Goal: Task Accomplishment & Management: Complete application form

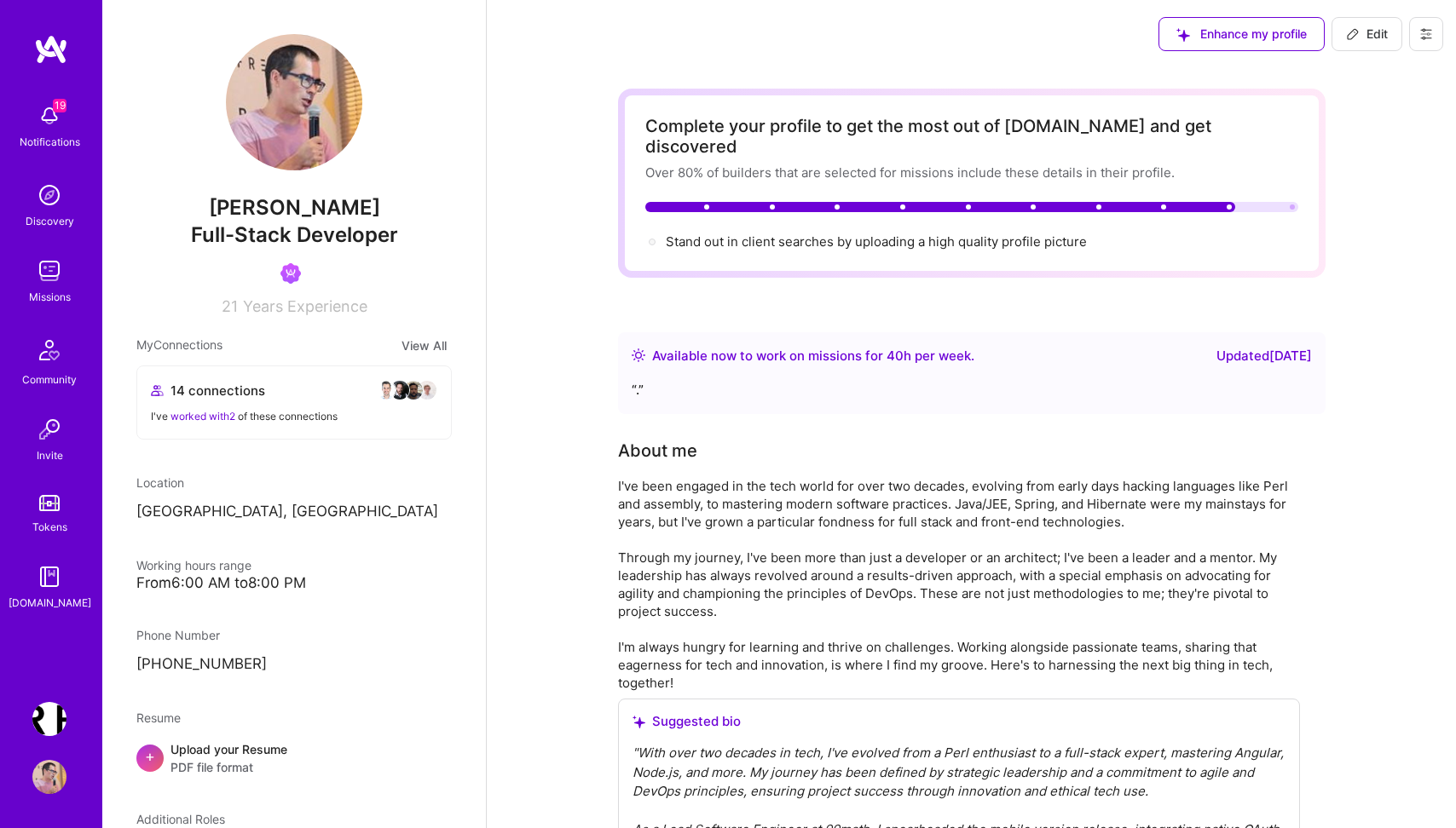
click at [48, 281] on img at bounding box center [49, 270] width 34 height 34
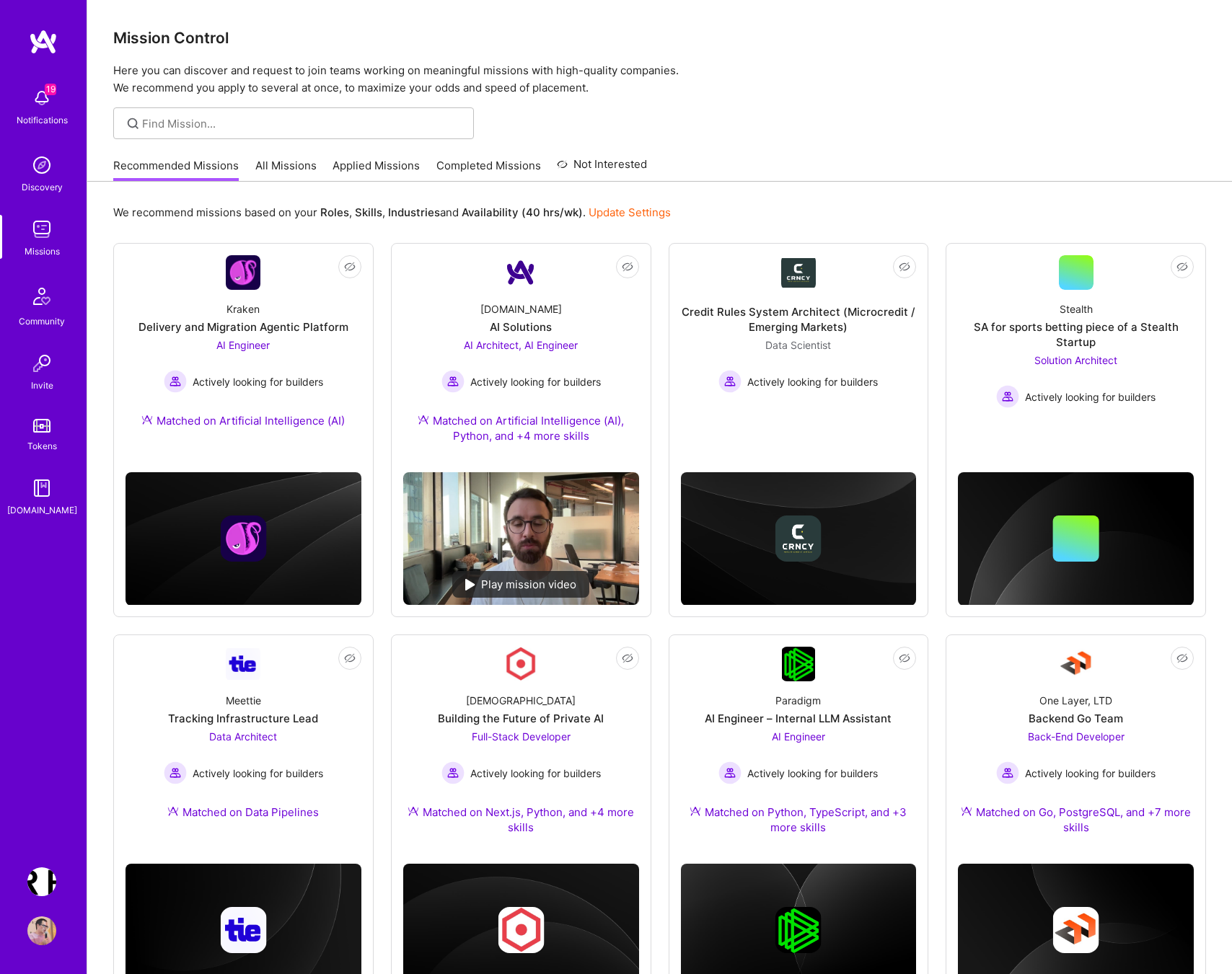
click at [292, 165] on link "All Missions" at bounding box center [286, 169] width 61 height 24
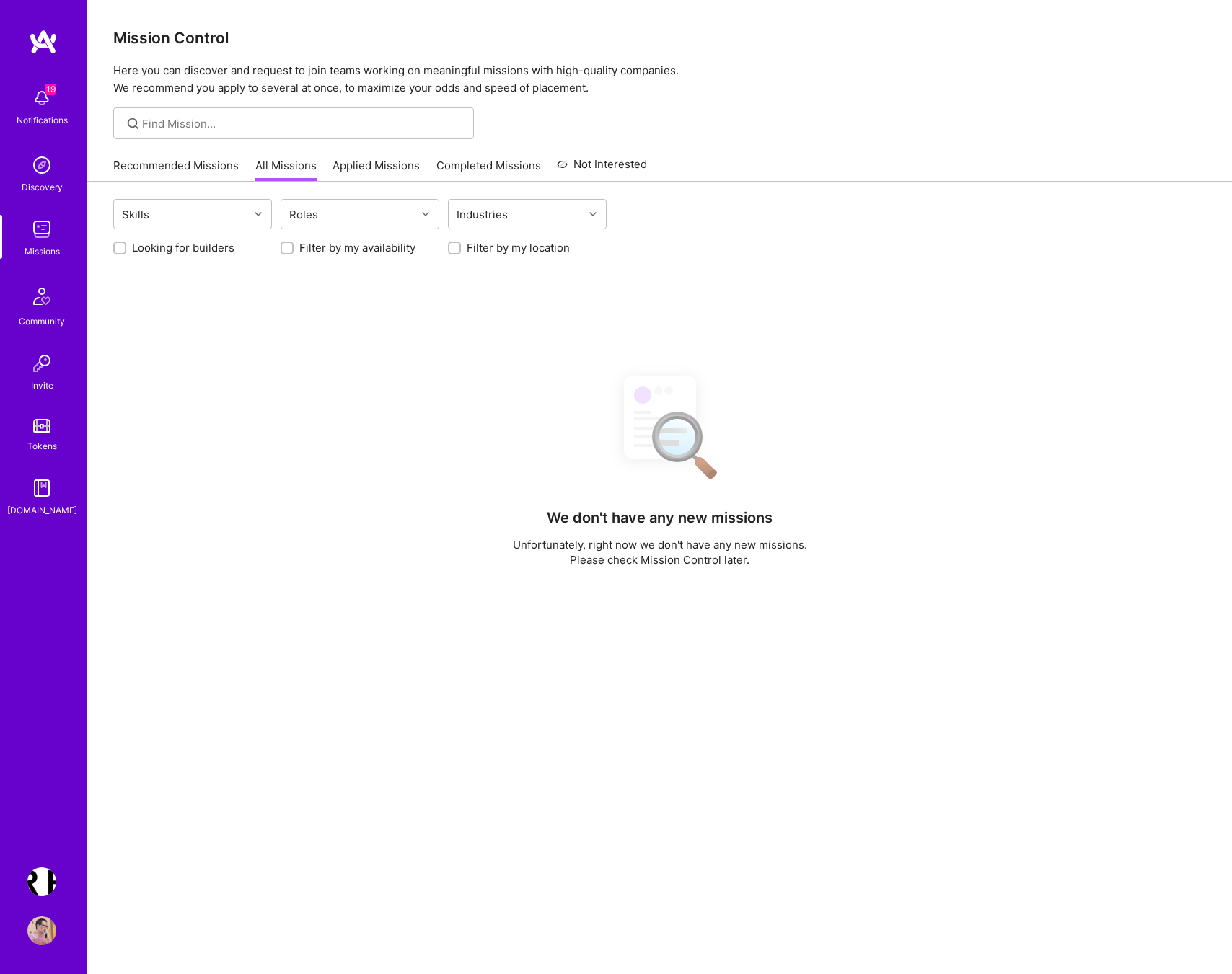
click at [176, 247] on label "Looking for builders" at bounding box center [183, 247] width 102 height 16
click at [127, 247] on input "Looking for builders" at bounding box center [121, 249] width 10 height 10
checkbox input "true"
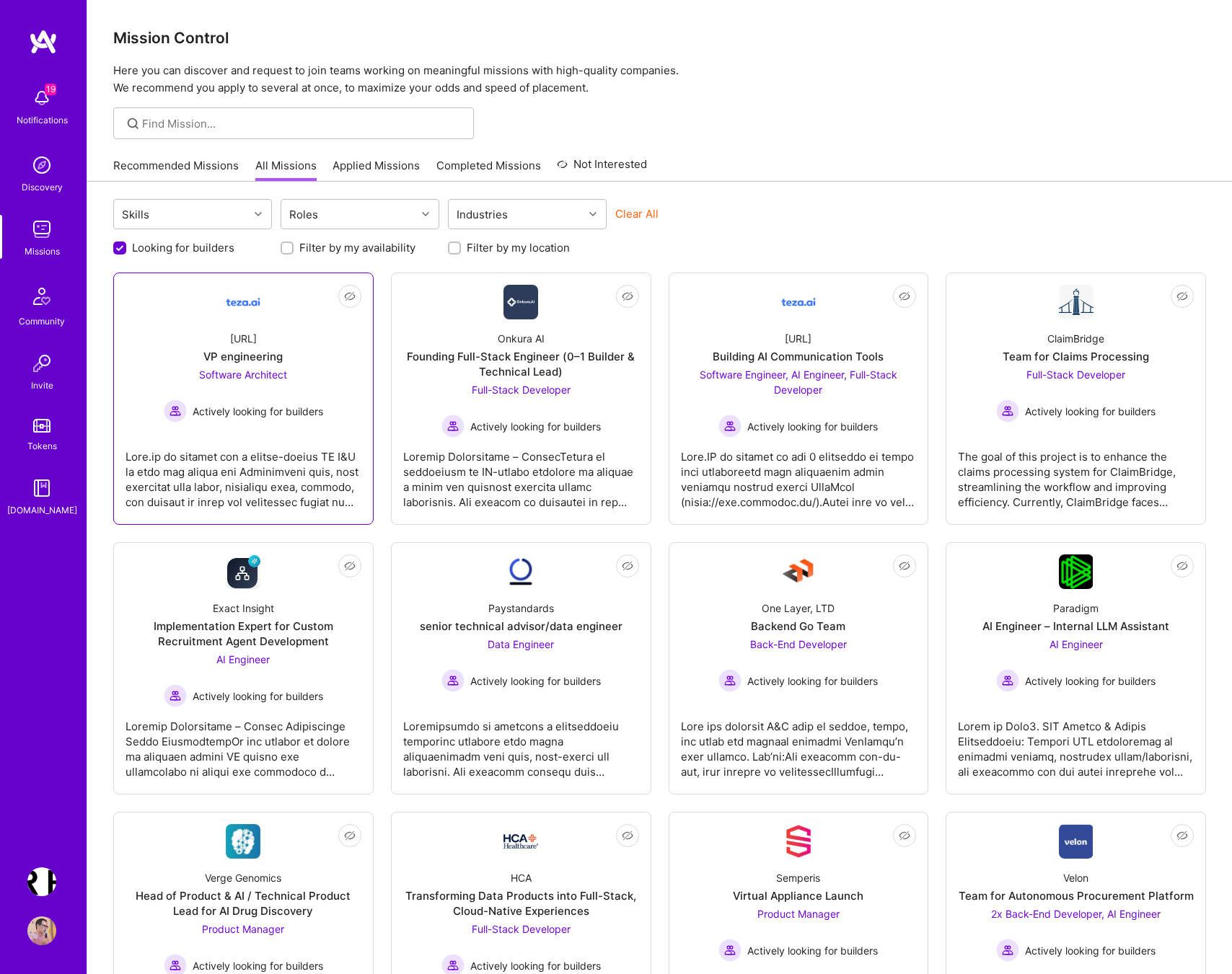
click at [241, 460] on div at bounding box center [243, 474] width 236 height 72
click at [787, 459] on div at bounding box center [798, 474] width 236 height 72
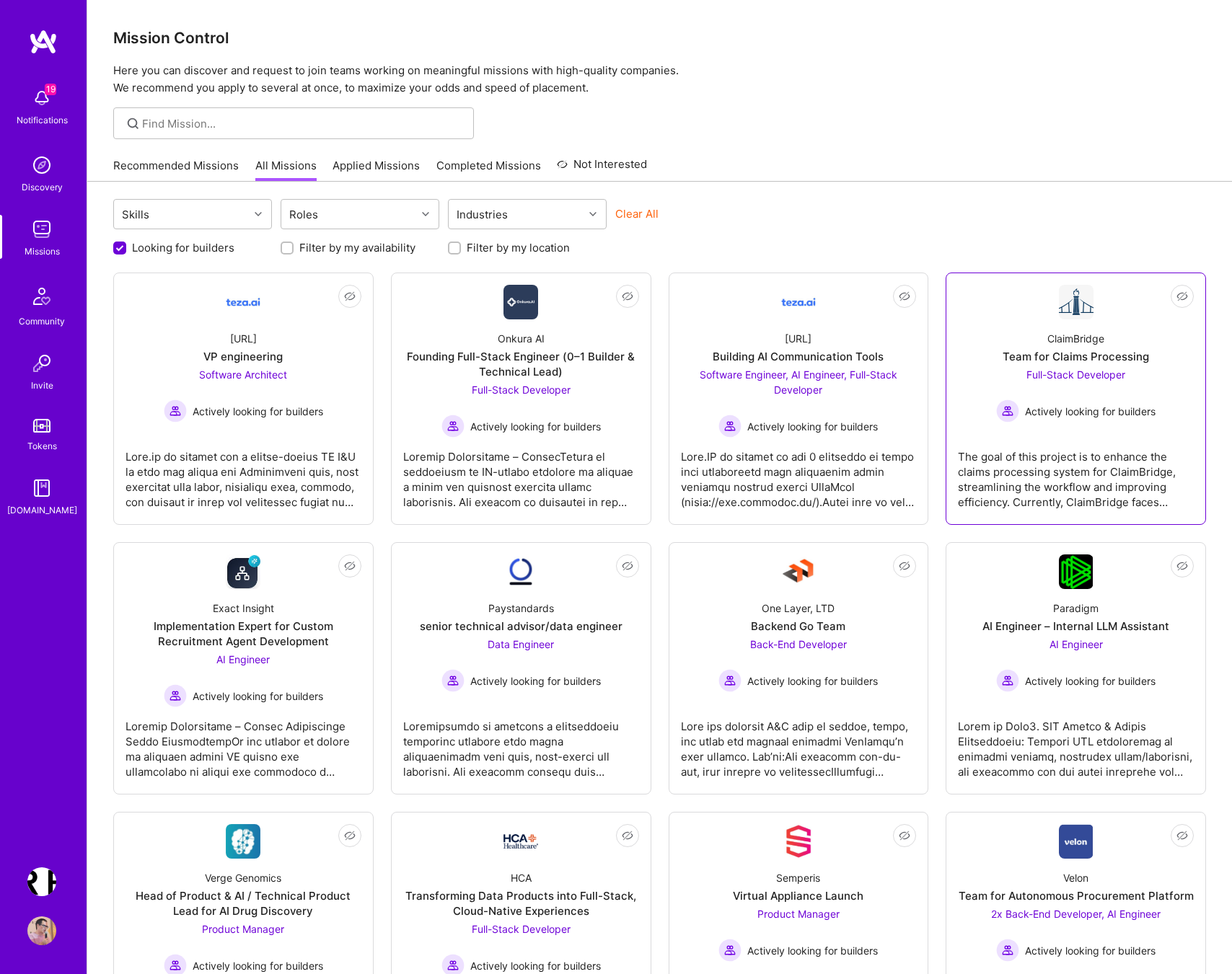
click at [1065, 463] on div "The goal of this project is to enhance the claims processing system for ClaimBr…" at bounding box center [1075, 474] width 236 height 72
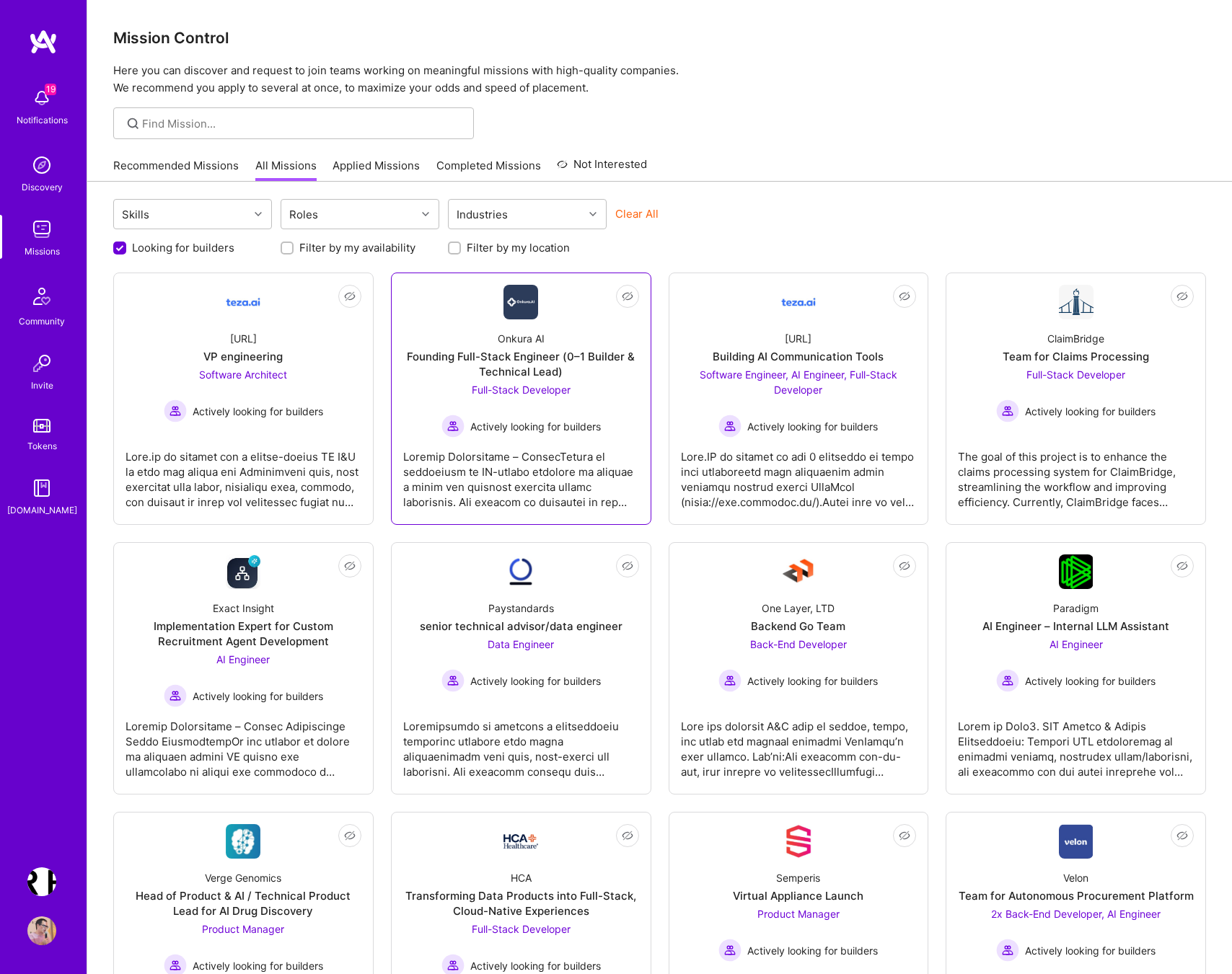
click at [518, 459] on div at bounding box center [521, 474] width 236 height 72
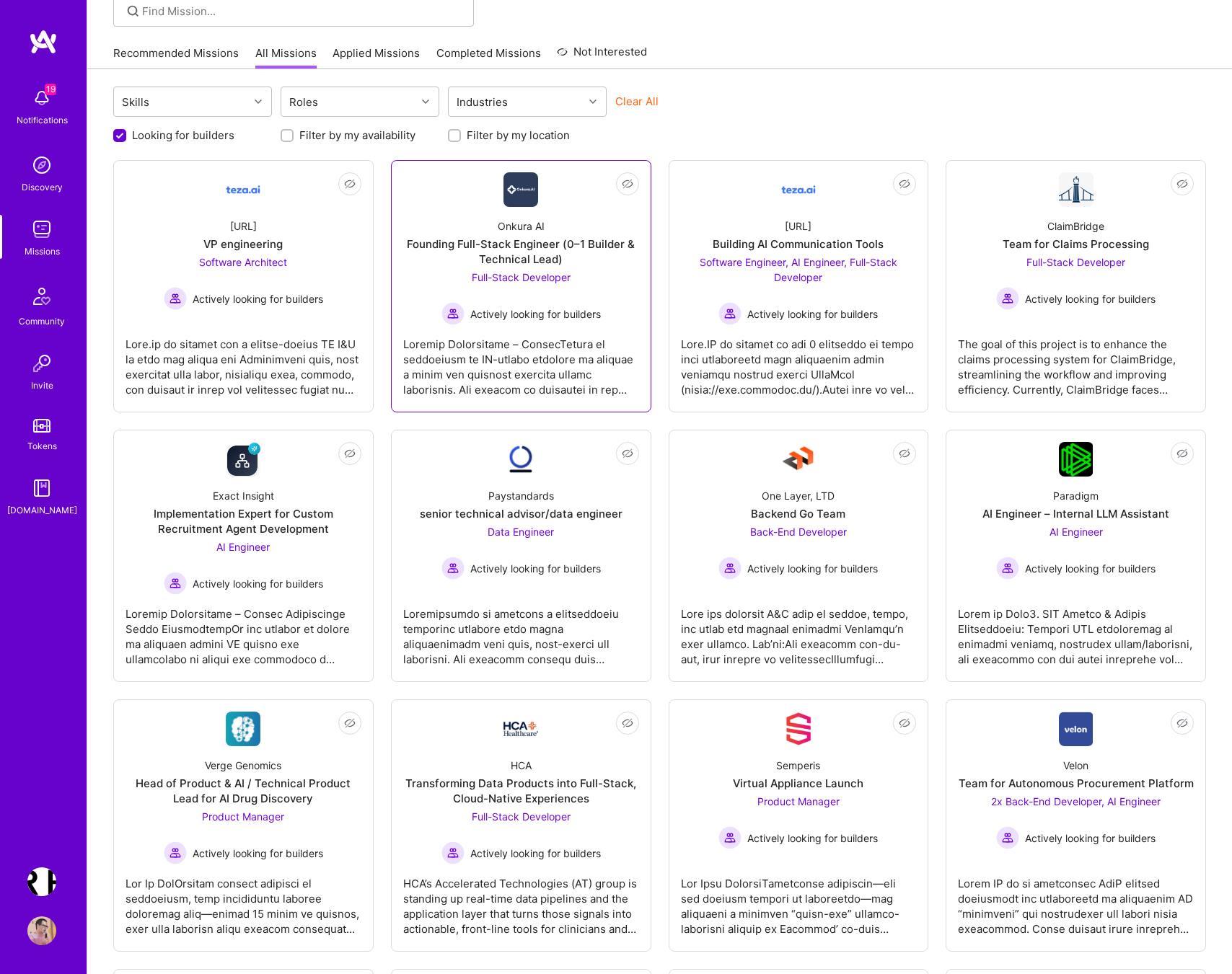
scroll to position [169, 0]
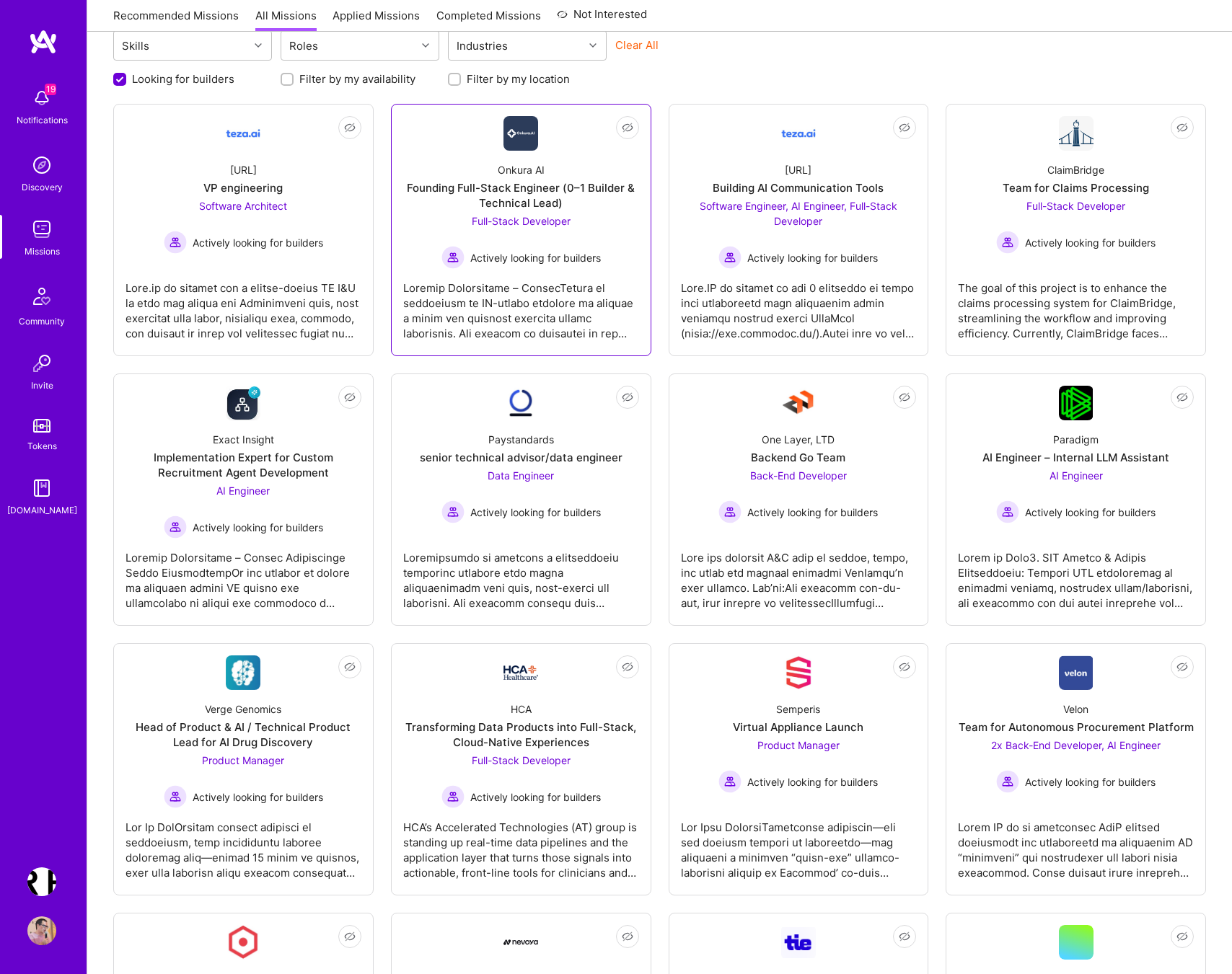
click at [533, 189] on div "Founding Full-Stack Engineer (0–1 Builder & Technical Lead)" at bounding box center [521, 195] width 236 height 30
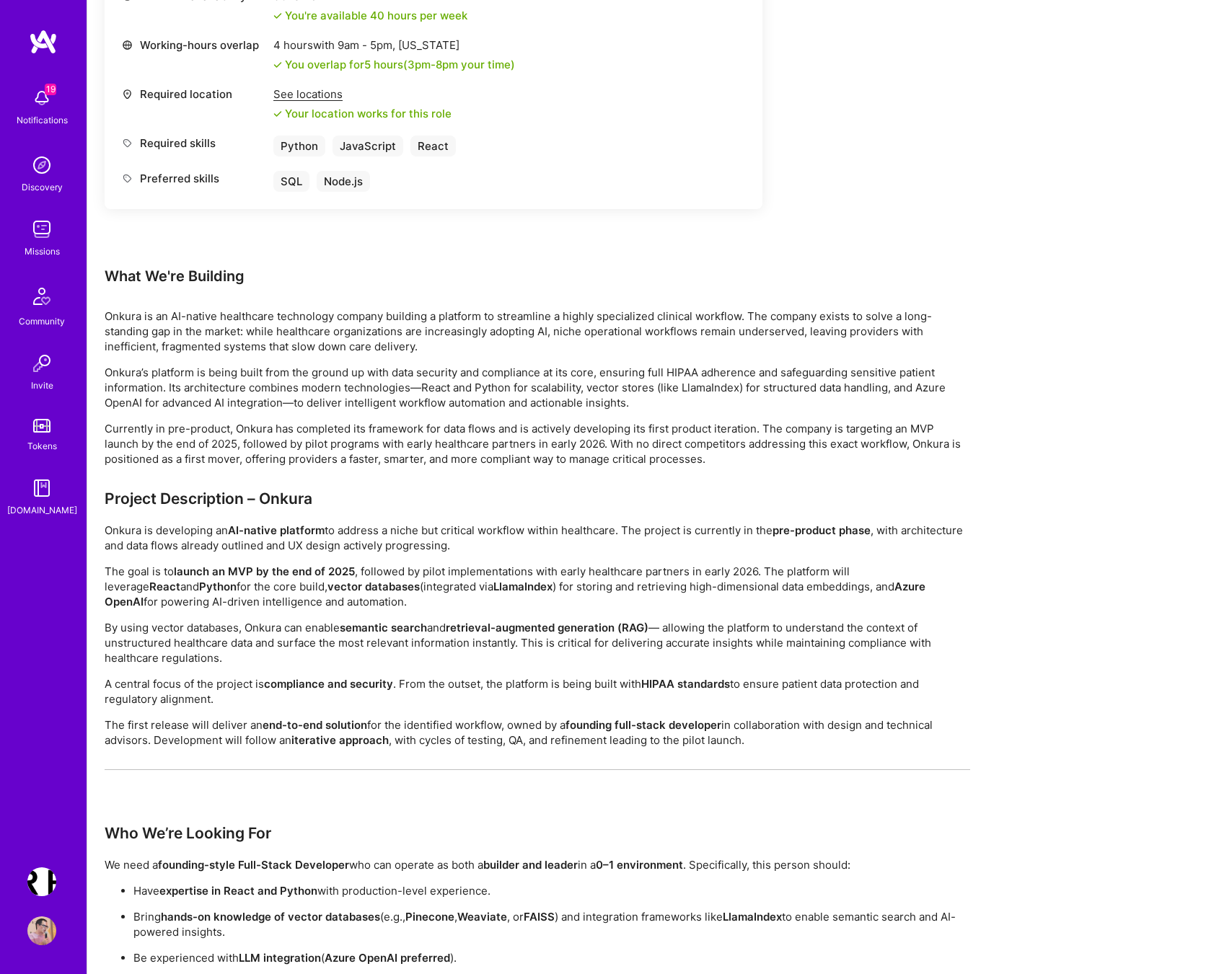
scroll to position [812, 0]
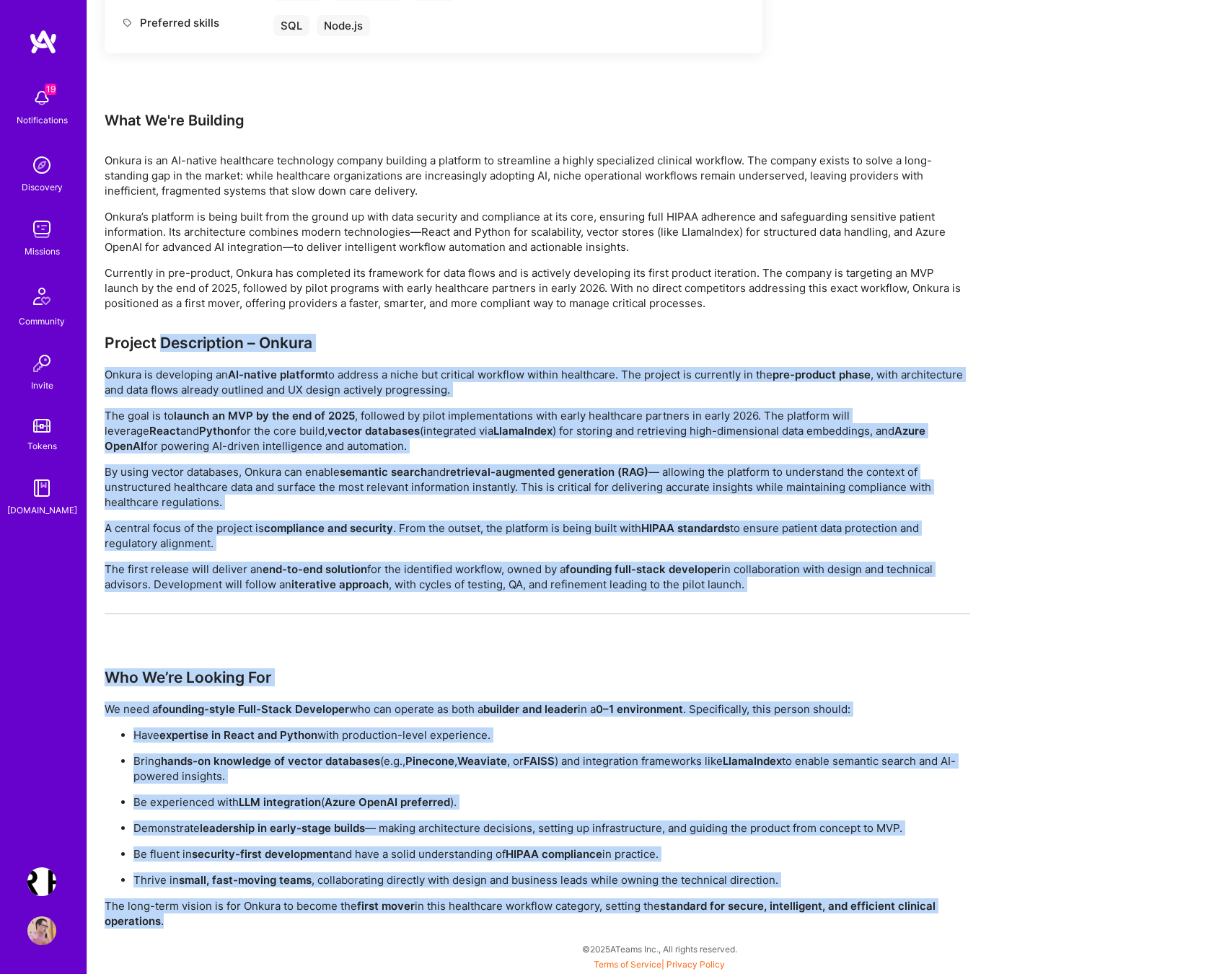
drag, startPoint x: 189, startPoint y: 932, endPoint x: 153, endPoint y: 299, distance: 634.0
click at [153, 300] on div "Earn tokens for inviting a new [PERSON_NAME] to this mission Do you know the pe…" at bounding box center [660, 177] width 1145 height 1594
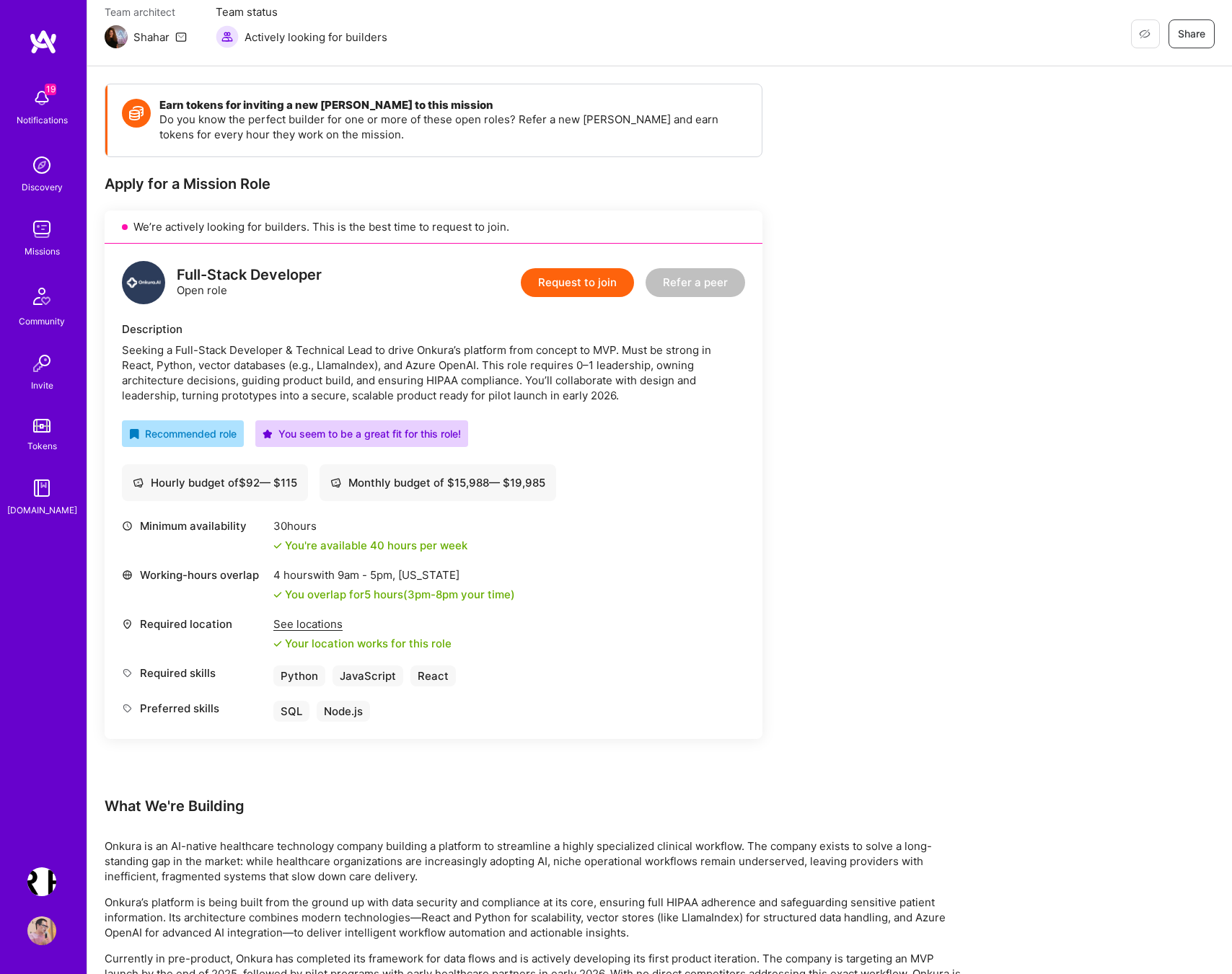
scroll to position [0, 0]
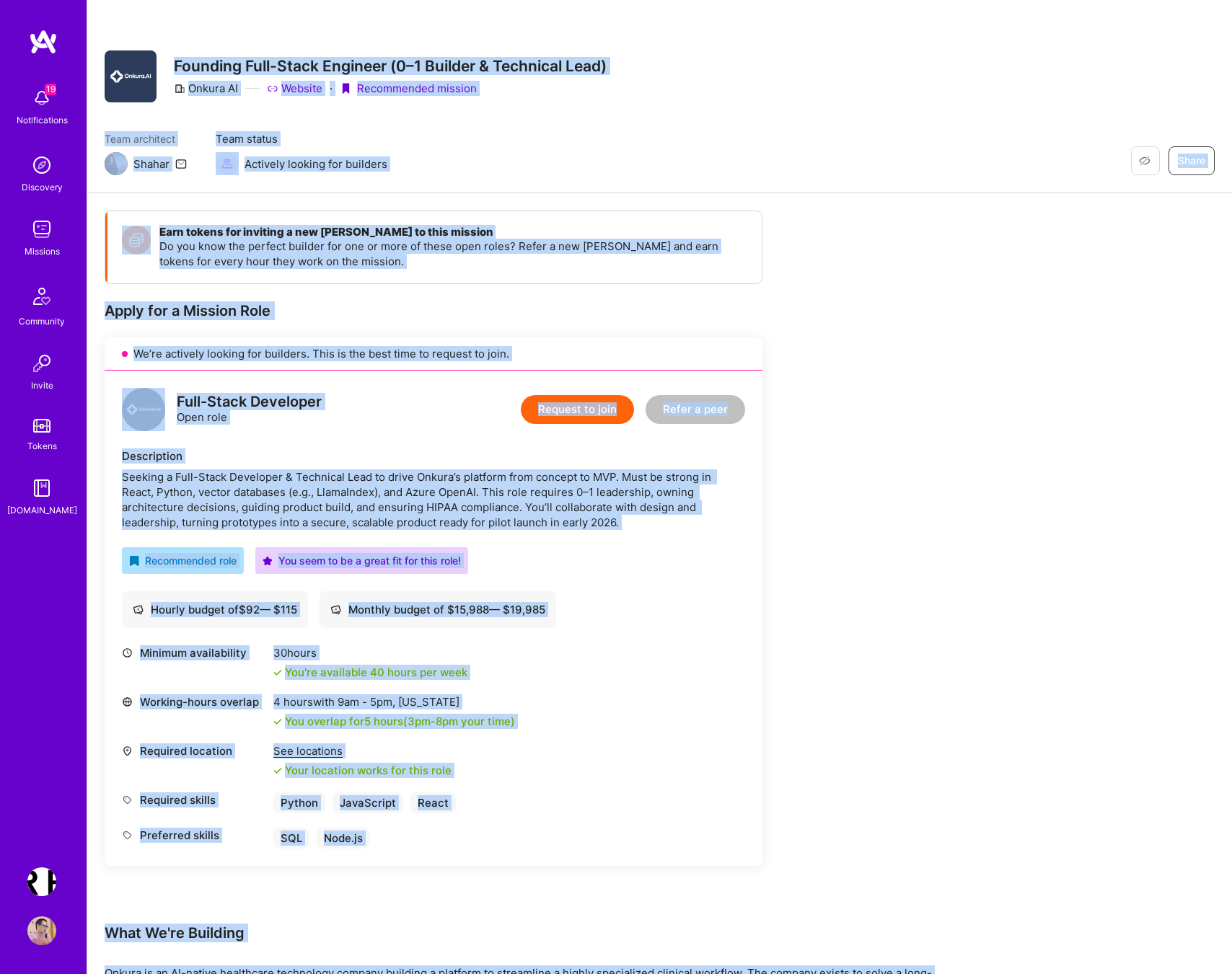
click at [170, 64] on div "Restore Not Interested Share Founding Full-Stack Engineer (0–1 Builder & Techni…" at bounding box center [355, 77] width 502 height 52
copy div "Loremips Dolo-Sitam Consecte (6–8 Adipisc & Elitseddo Eius) Tempor IN Utlabor ·…"
click at [843, 293] on div "Earn tokens for inviting a new A.Teamer to this mission Do you know the perfect…" at bounding box center [537, 976] width 865 height 1531
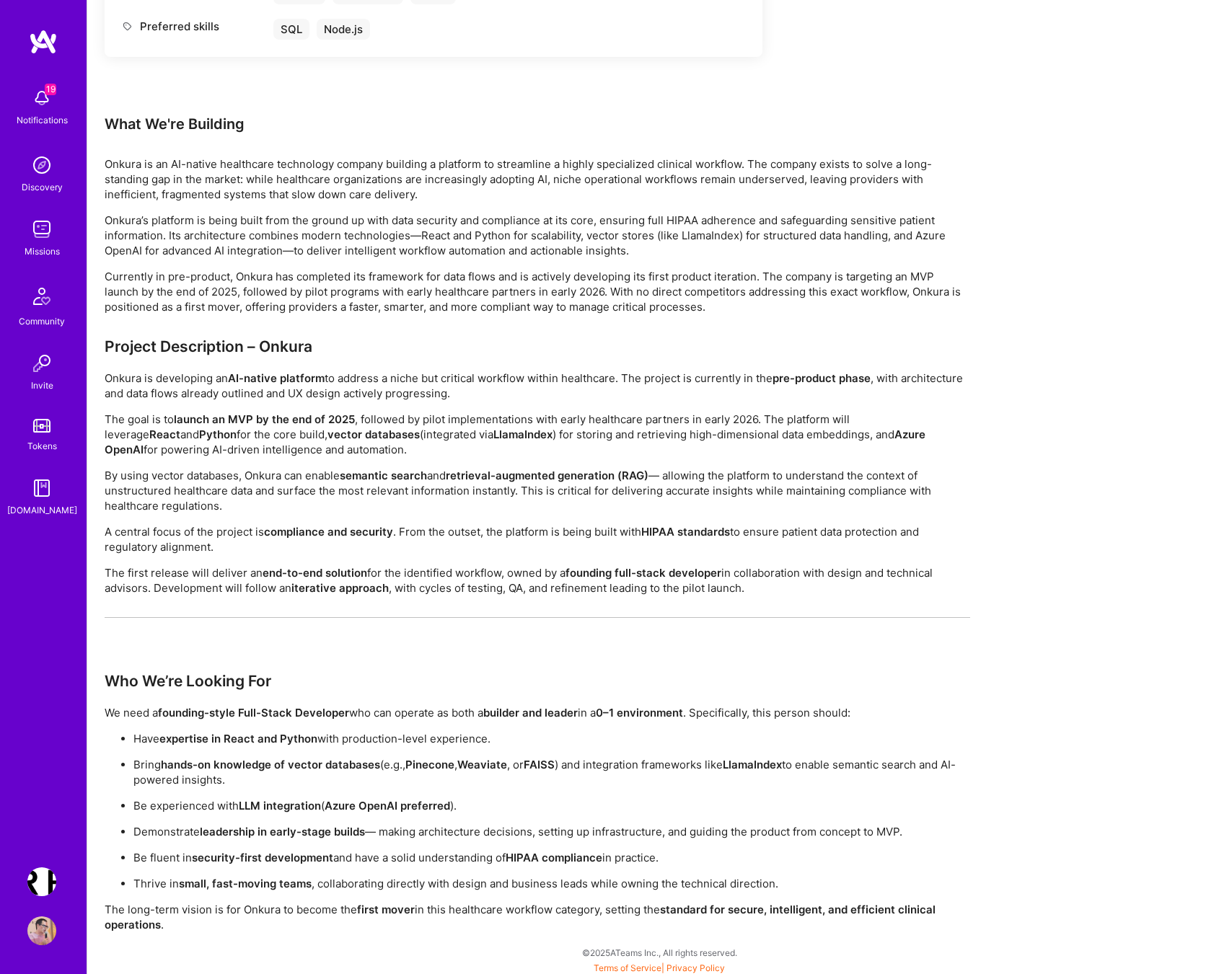
scroll to position [812, 0]
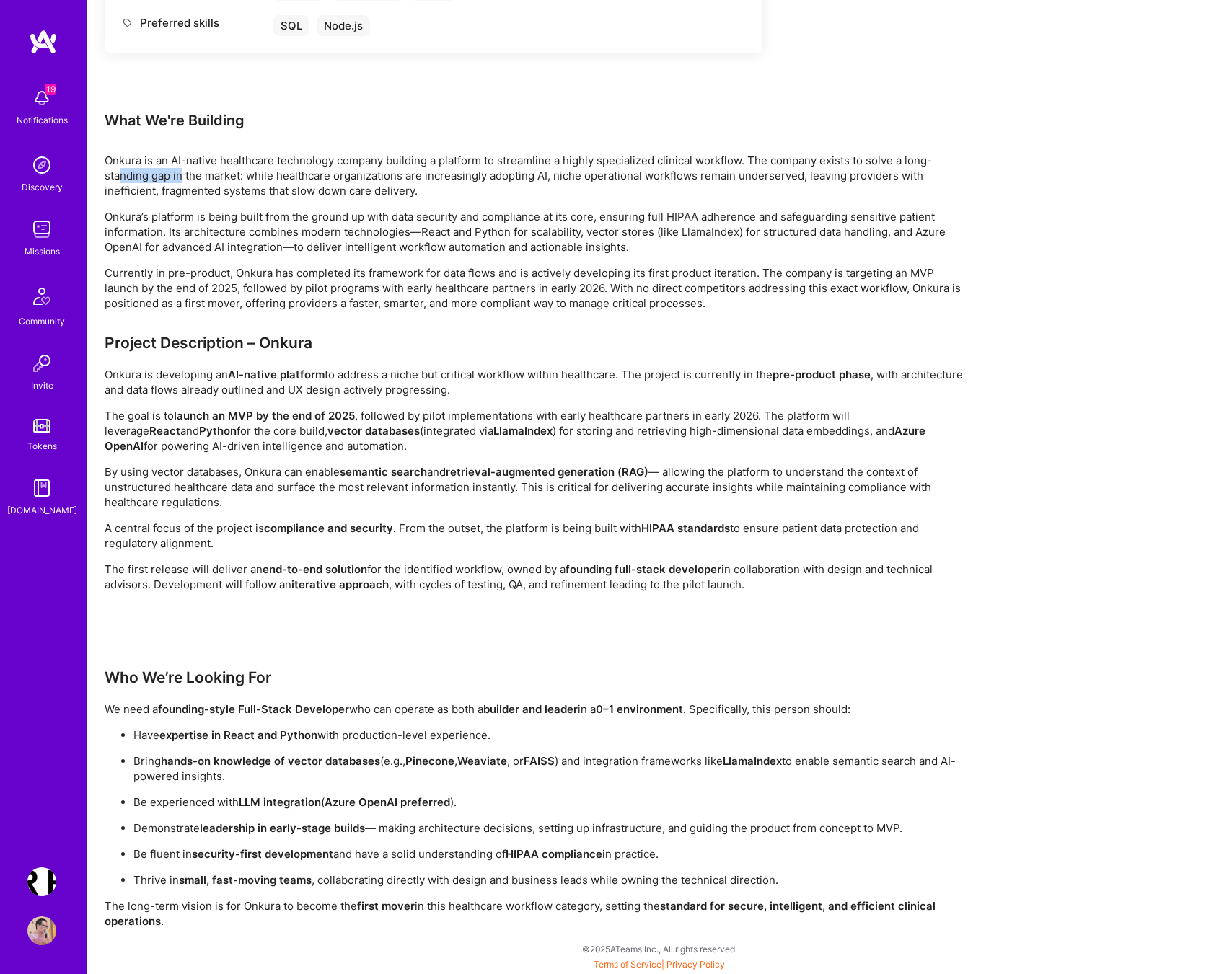
drag, startPoint x: 120, startPoint y: 175, endPoint x: 345, endPoint y: 318, distance: 266.6
click at [344, 307] on div "Onkura is an AI-native healthcare technology company building a platform to str…" at bounding box center [537, 231] width 865 height 158
click at [516, 331] on div "Earn tokens for inviting a new A.Teamer to this mission Do you know the perfect…" at bounding box center [537, 163] width 865 height 1531
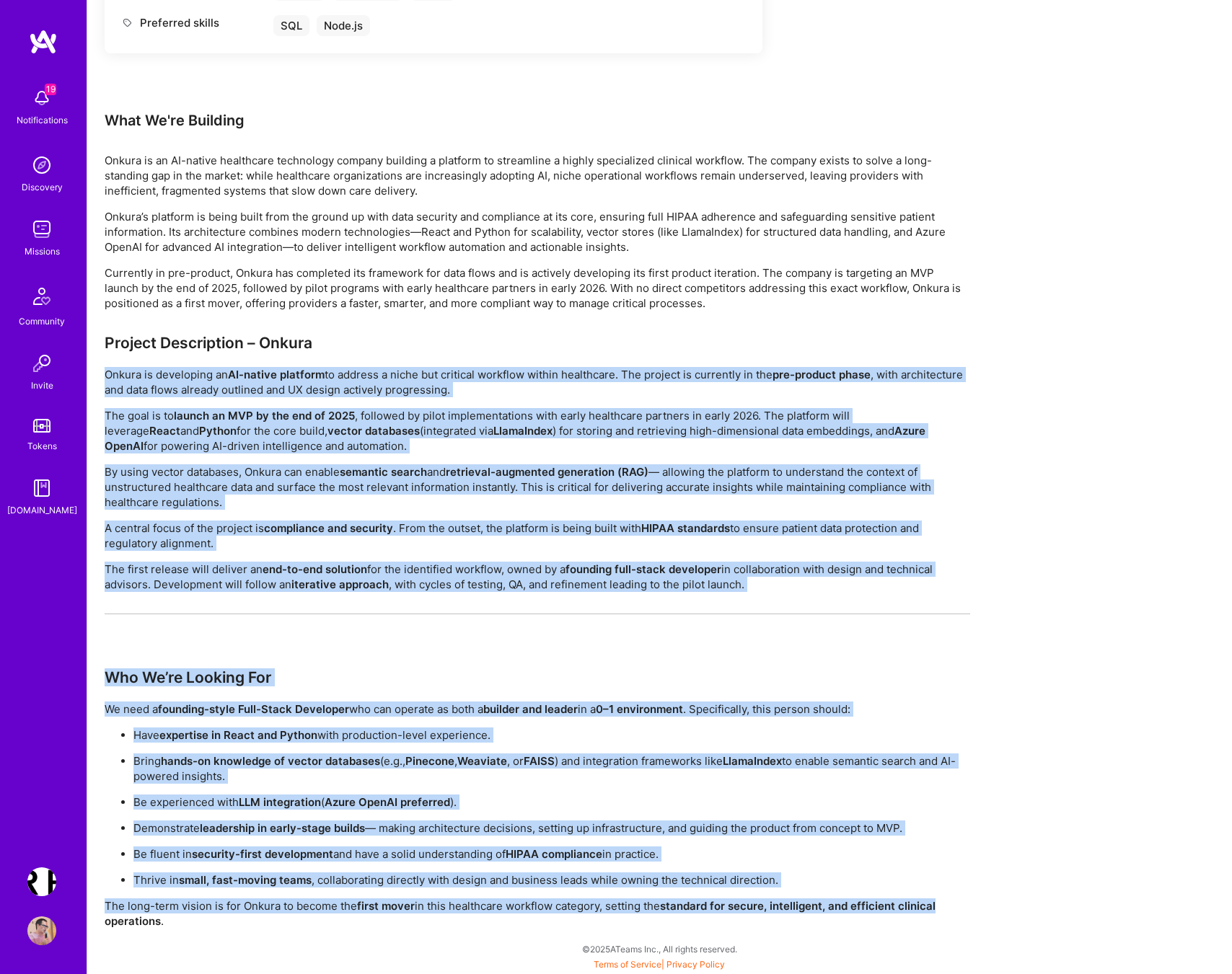
drag, startPoint x: 963, startPoint y: 911, endPoint x: 393, endPoint y: 361, distance: 792.1
click at [393, 361] on div "Project Description – Onkura Onkura is developing an AI-native platform to addr…" at bounding box center [537, 631] width 865 height 595
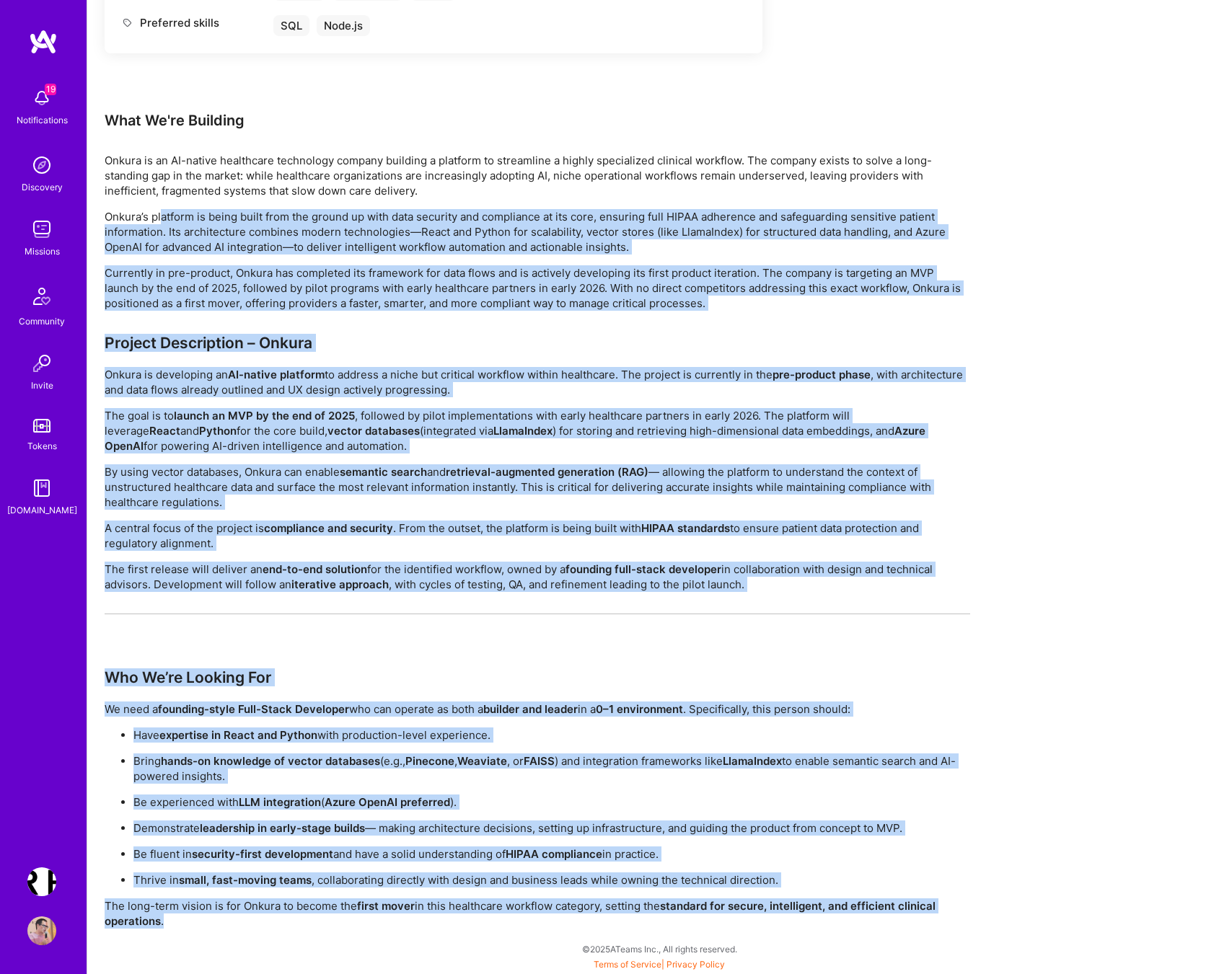
drag, startPoint x: 173, startPoint y: 933, endPoint x: 158, endPoint y: 204, distance: 729.2
click at [158, 204] on div "Earn tokens for inviting a new A.Teamer to this mission Do you know the perfect…" at bounding box center [660, 177] width 1145 height 1594
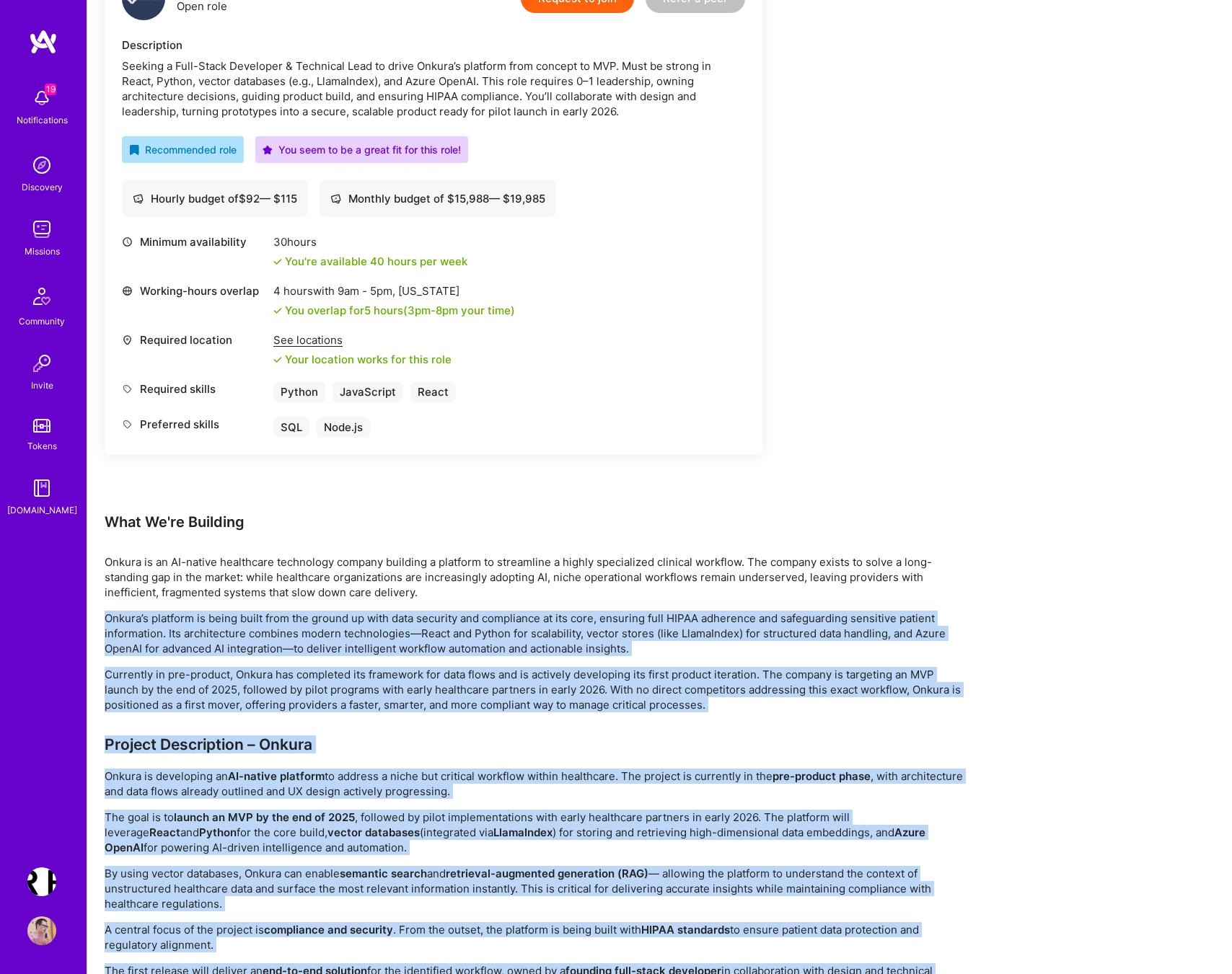
scroll to position [0, 0]
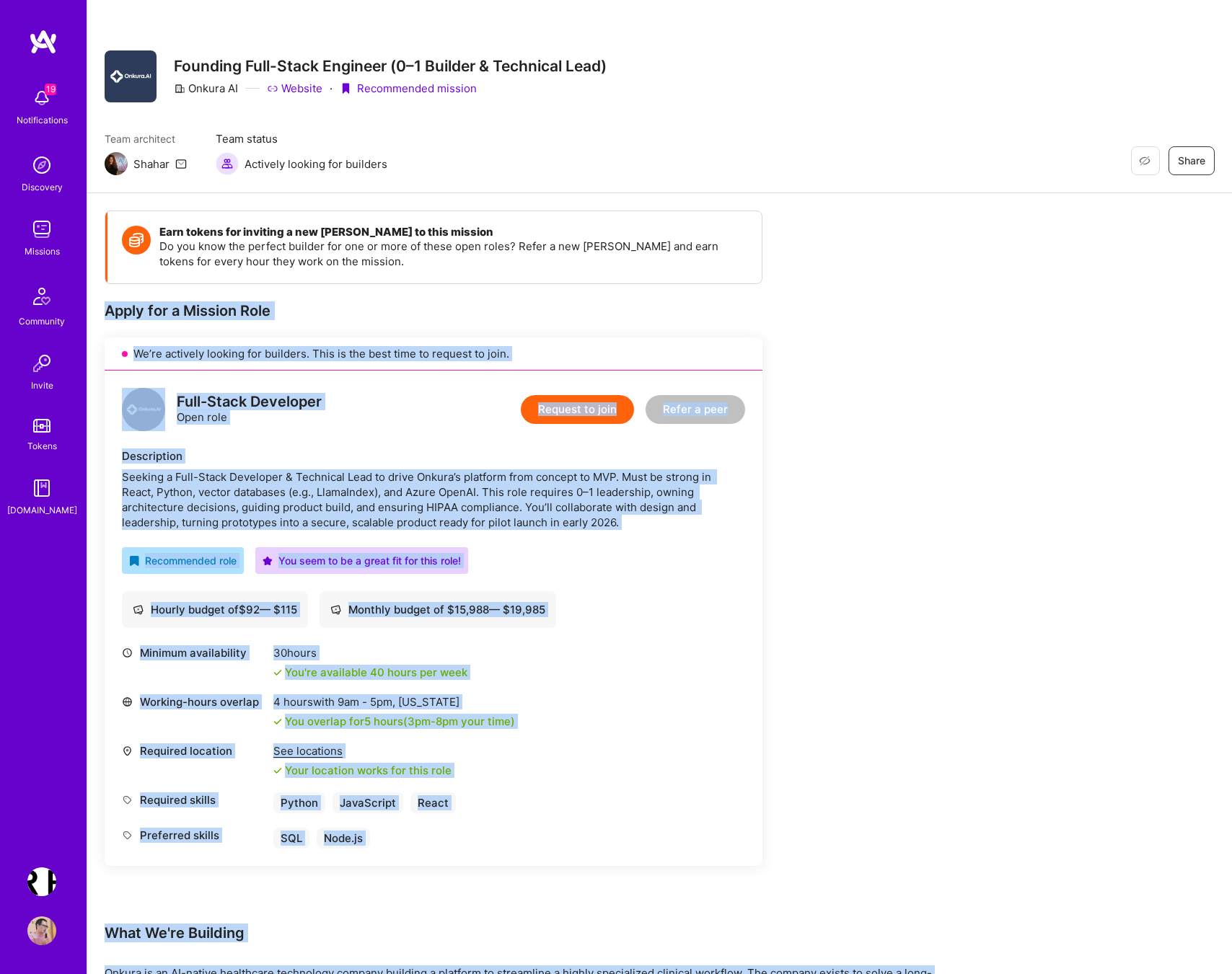
click at [105, 310] on div "Apply for a Mission Role" at bounding box center [434, 310] width 658 height 19
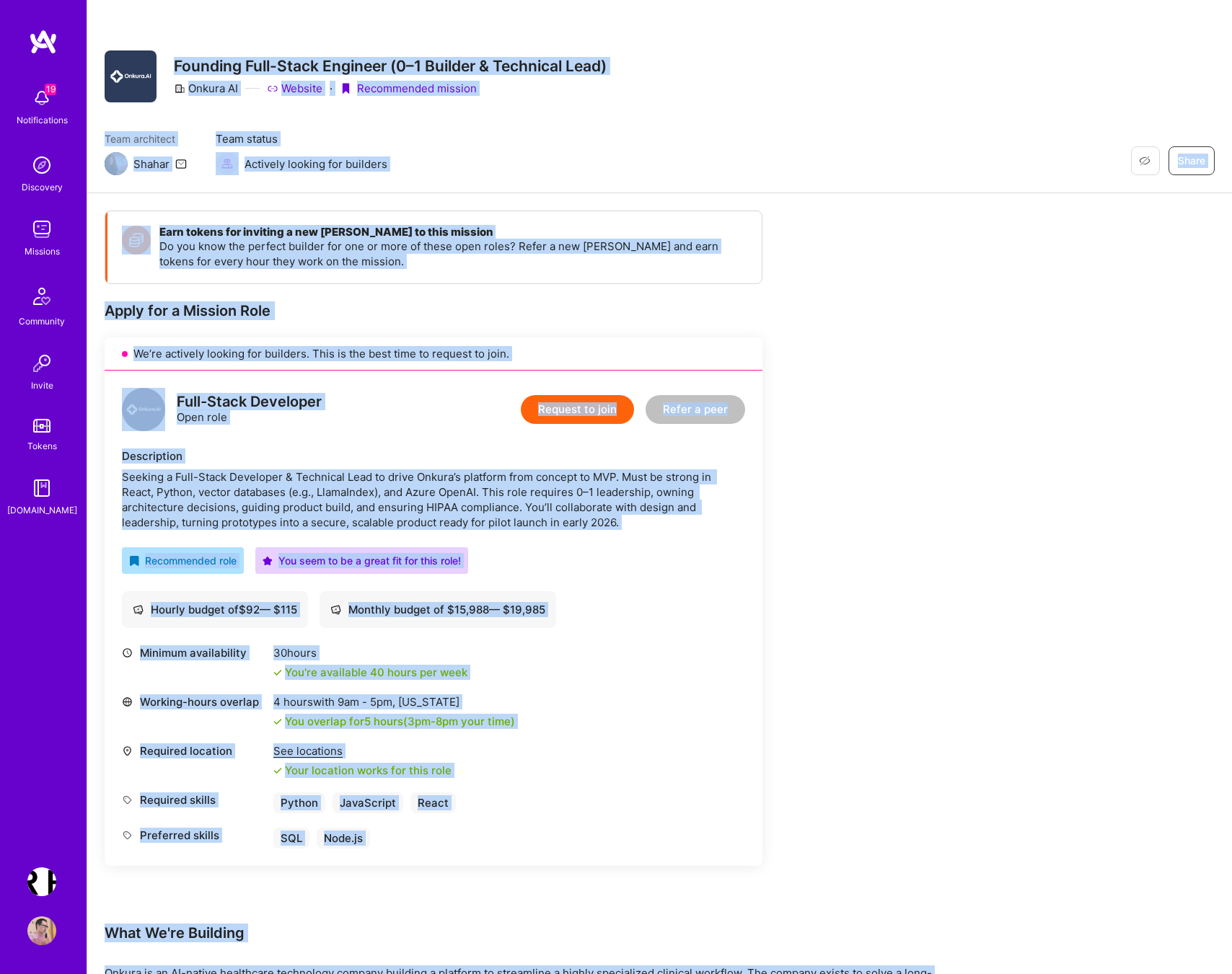
click at [174, 64] on h3 "Founding Full-Stack Engineer (0–1 Builder & Technical Lead)" at bounding box center [390, 66] width 433 height 18
copy div "Founding Full-Stack Engineer (0–1 Builder & Technical Lead) Onkura AI Website ·…"
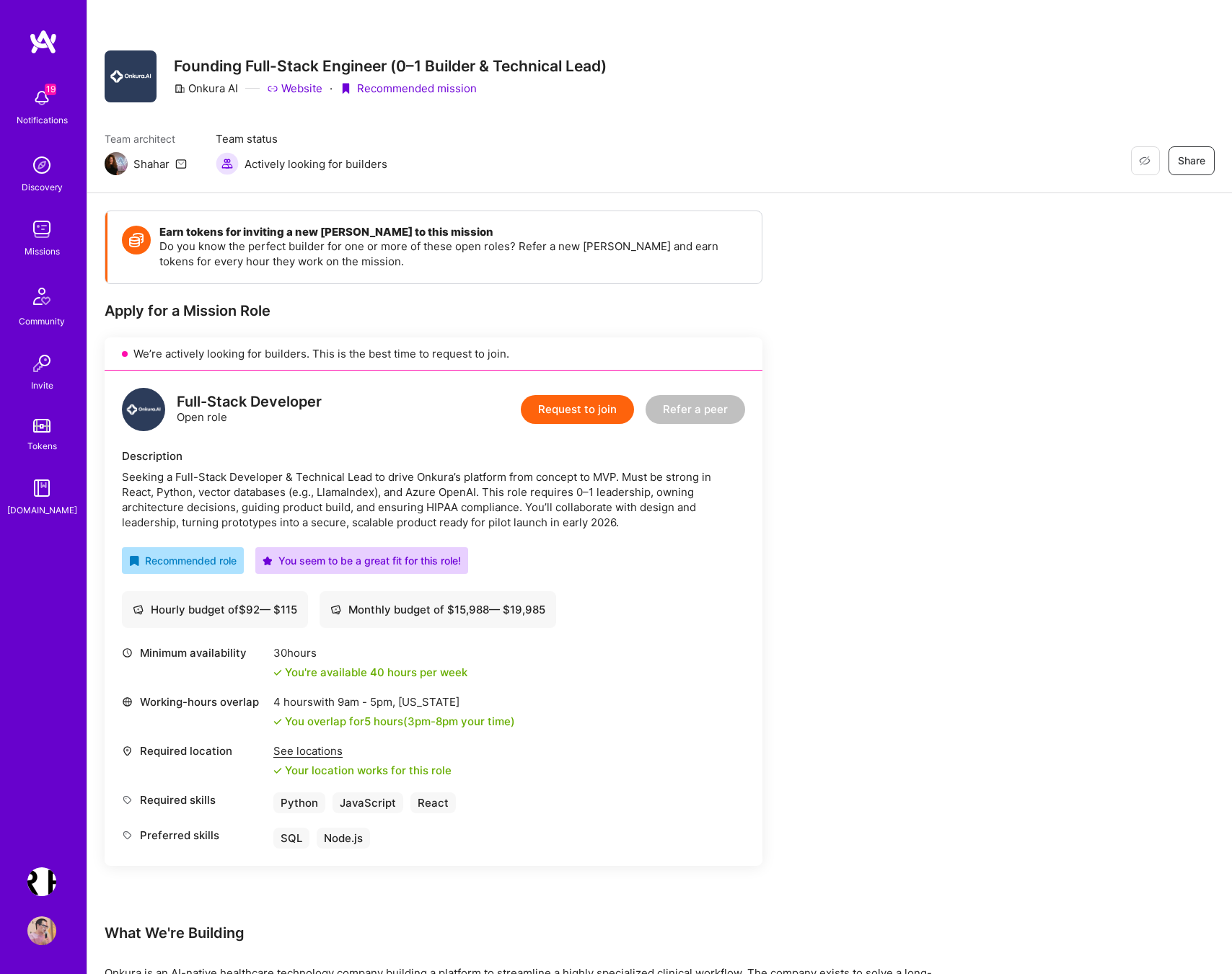
click at [865, 446] on div "Earn tokens for inviting a new A.Teamer to this mission Do you know the perfect…" at bounding box center [537, 976] width 865 height 1531
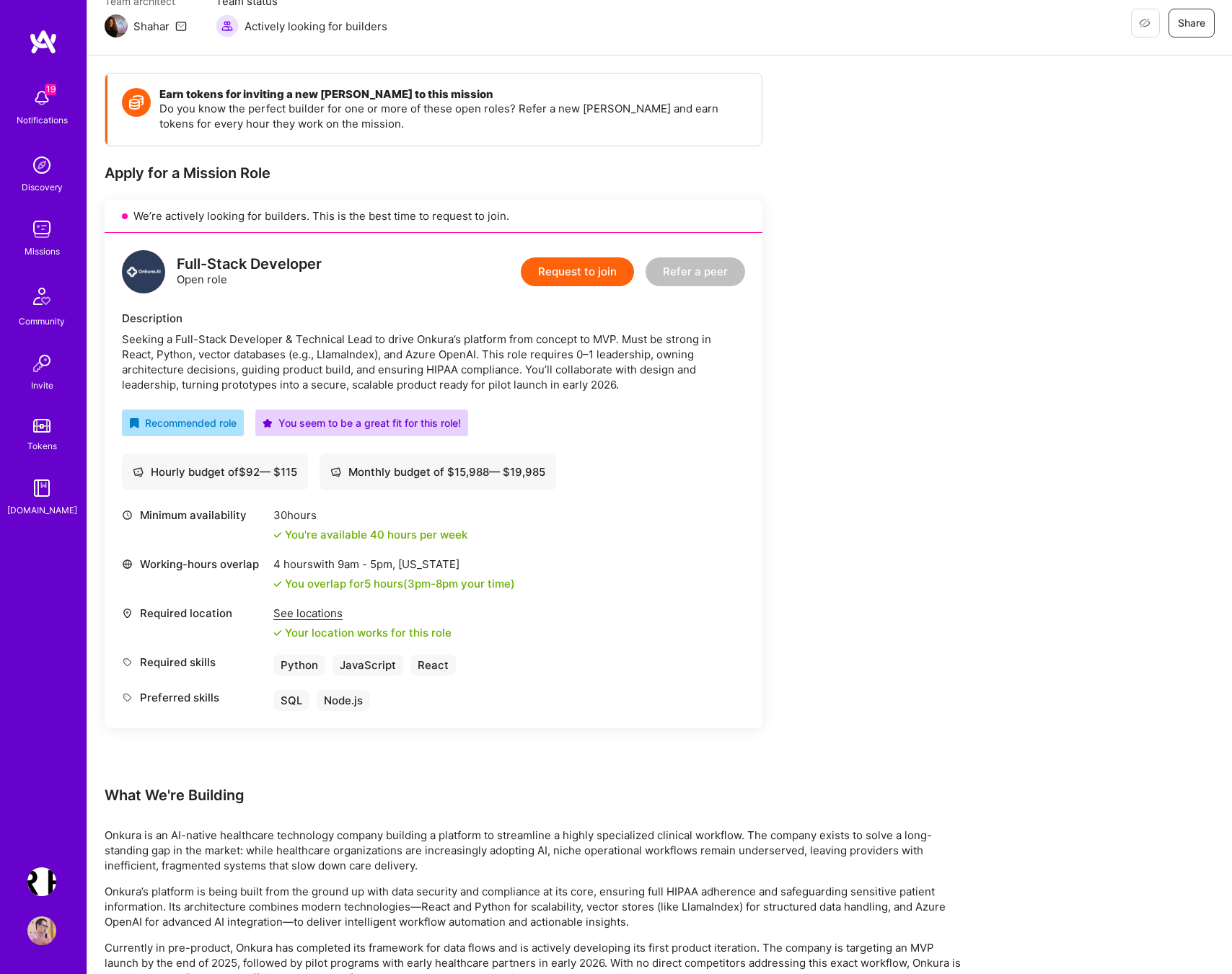
scroll to position [361, 0]
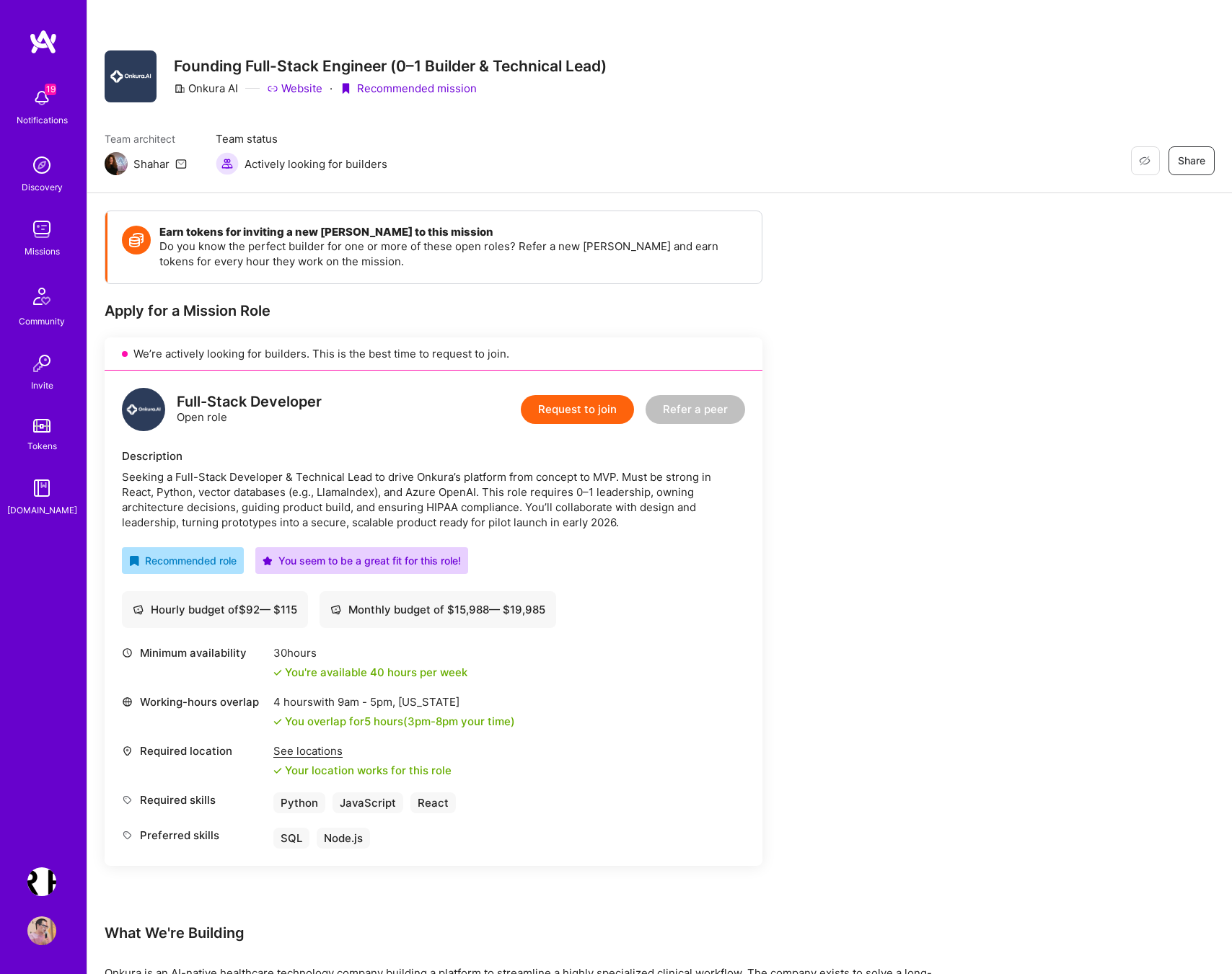
click at [572, 413] on button "Request to join" at bounding box center [577, 409] width 113 height 29
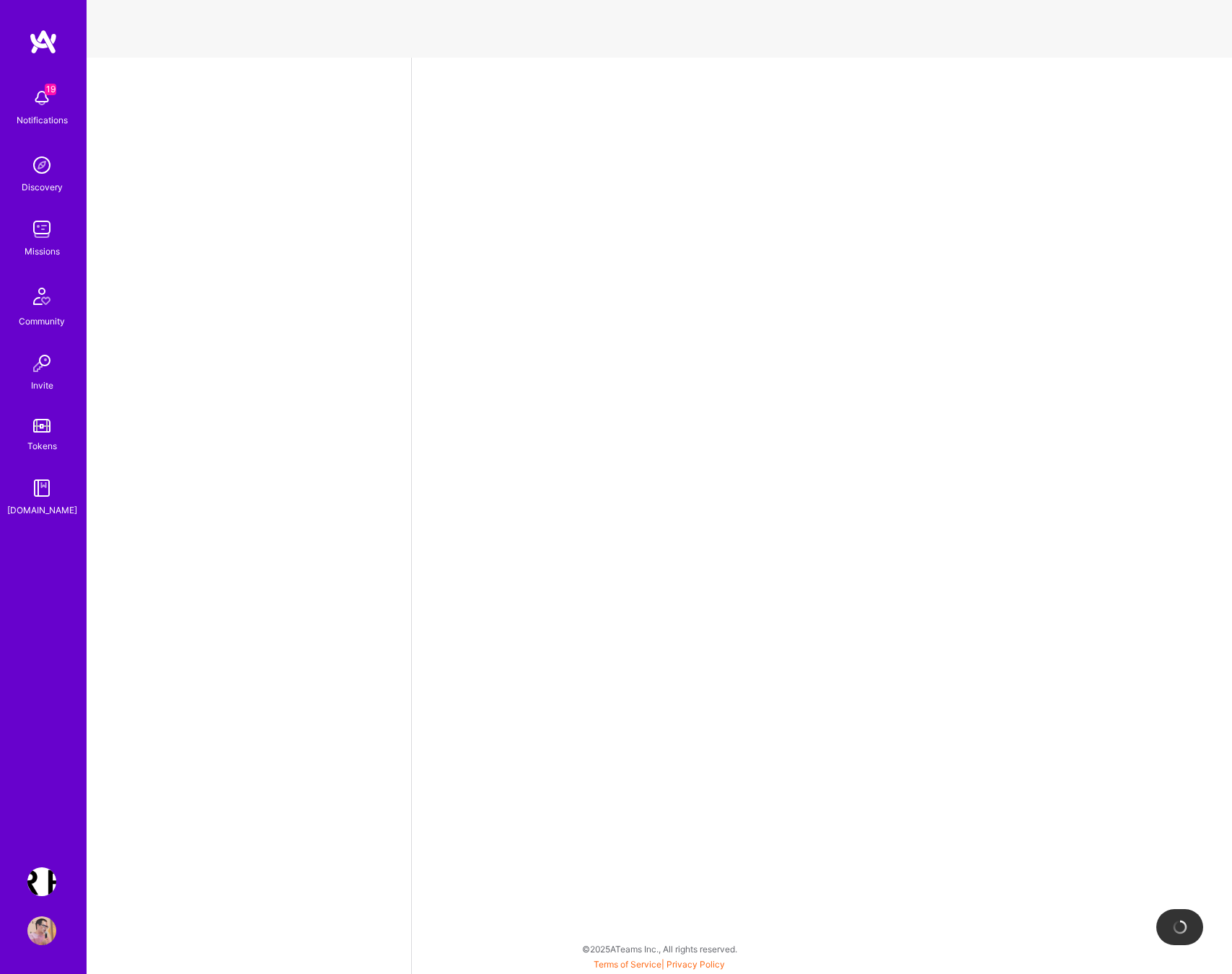
select select "PL"
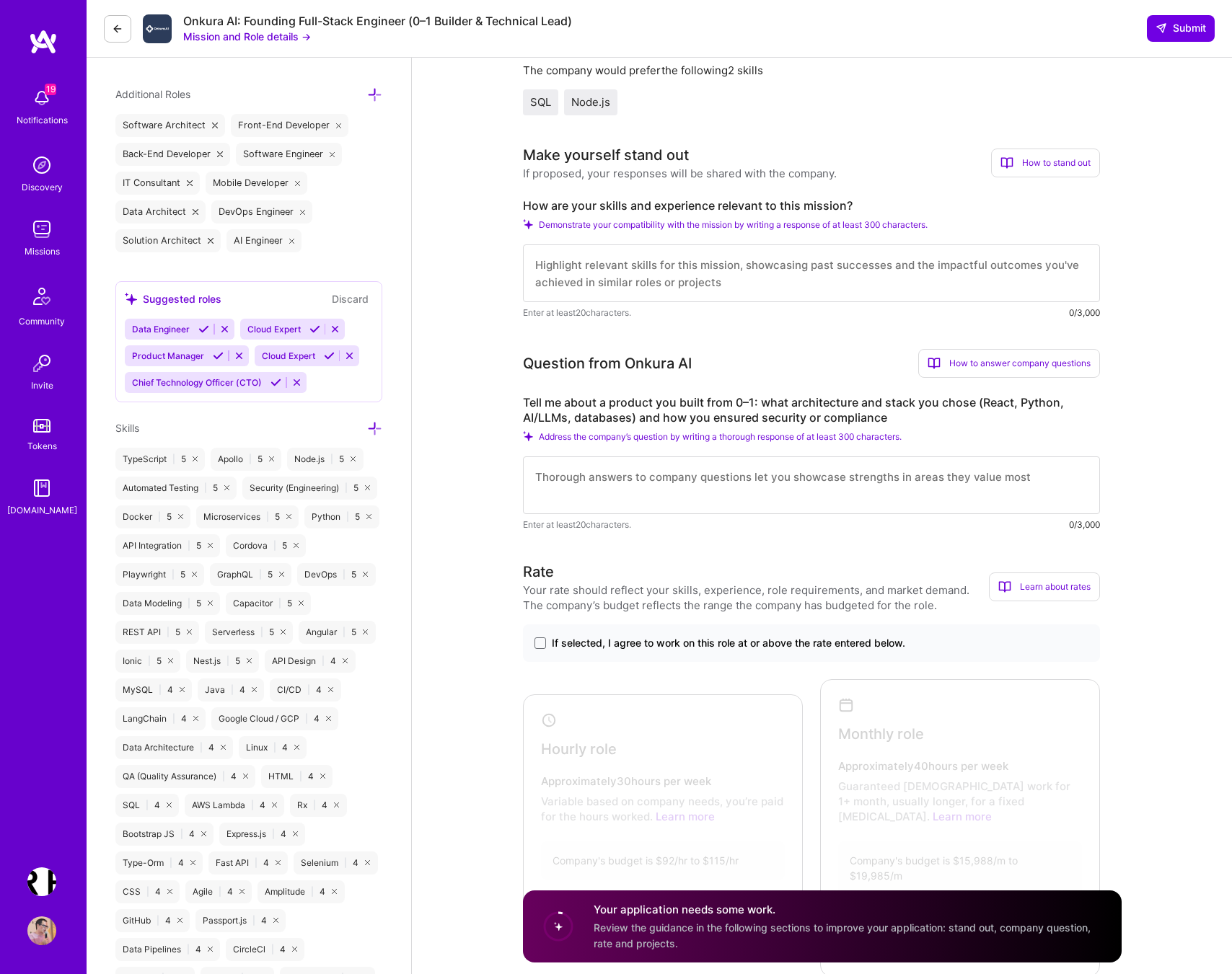
scroll to position [510, 0]
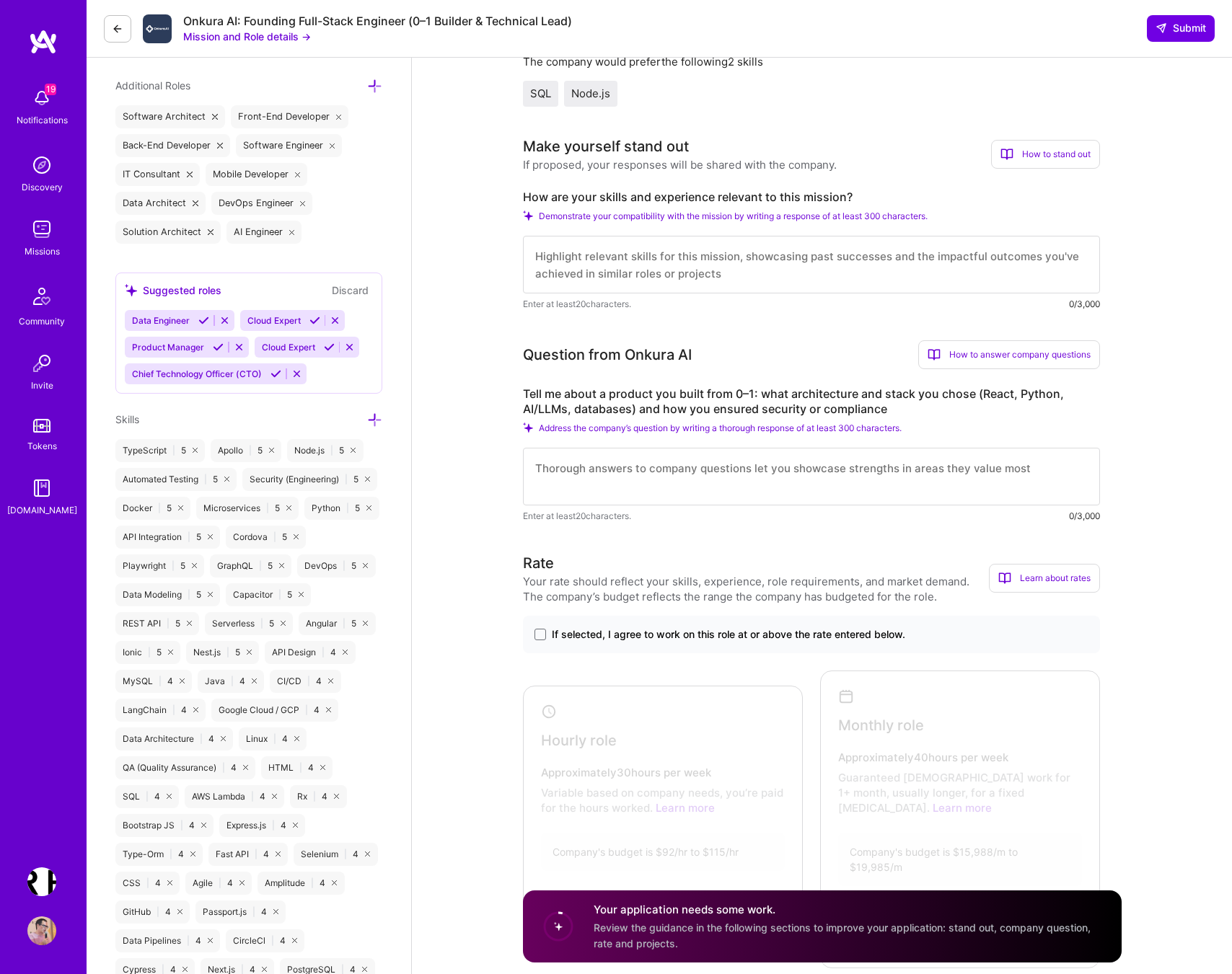
click at [571, 487] on textarea at bounding box center [811, 476] width 577 height 58
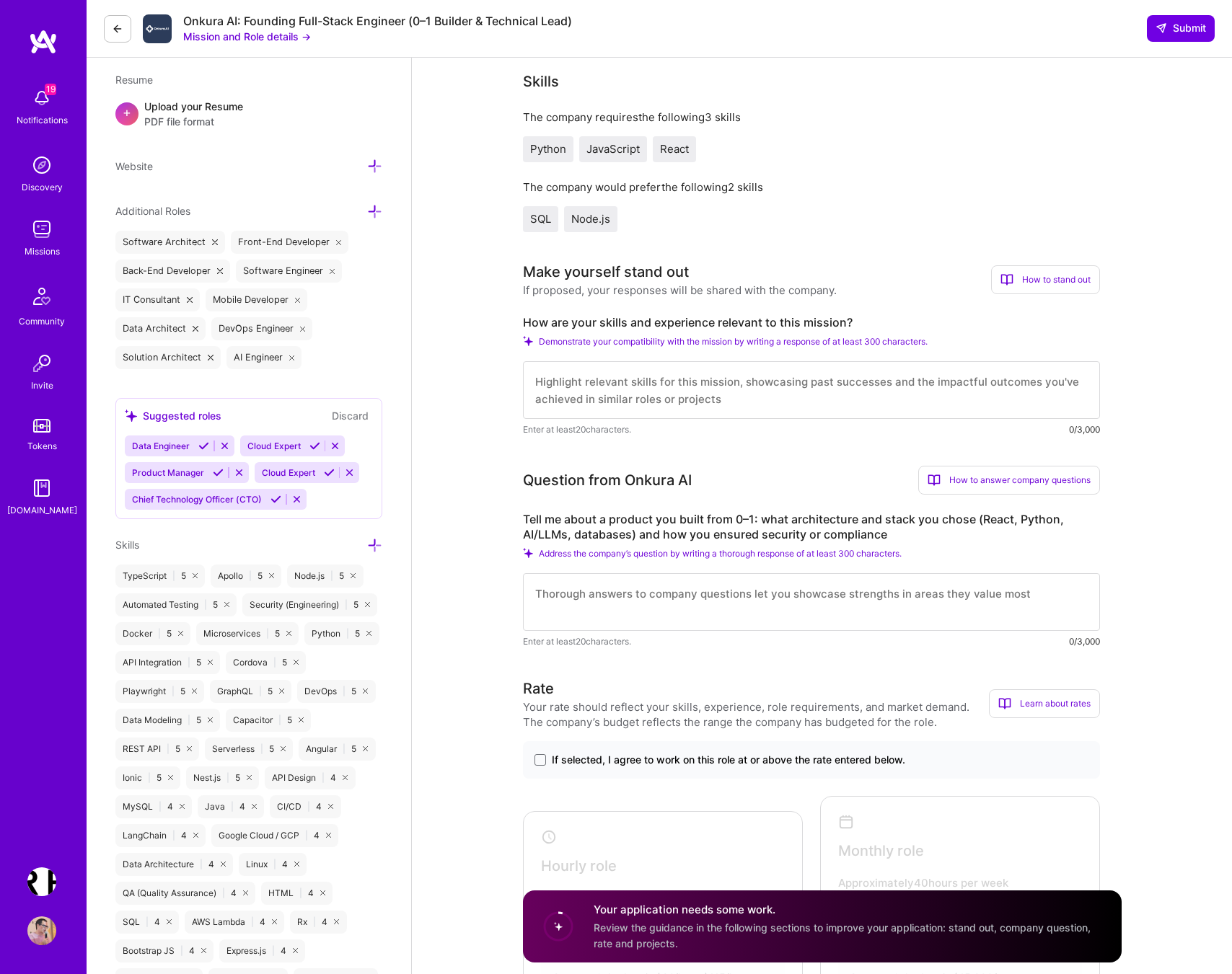
scroll to position [376, 0]
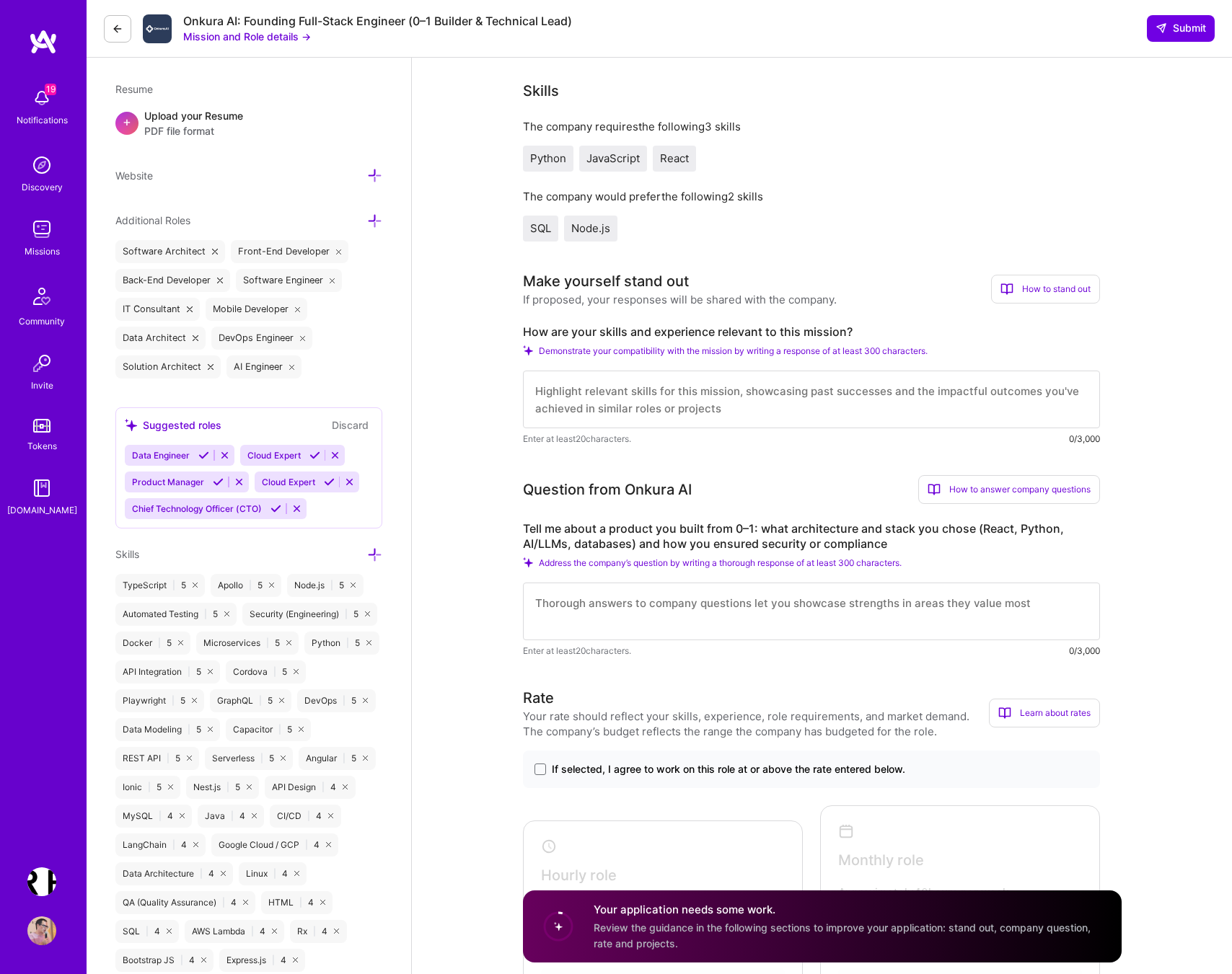
drag, startPoint x: 518, startPoint y: 341, endPoint x: 753, endPoint y: 451, distance: 259.5
copy div "How are your skills and experience relevant to this mission? Demonstrate your c…"
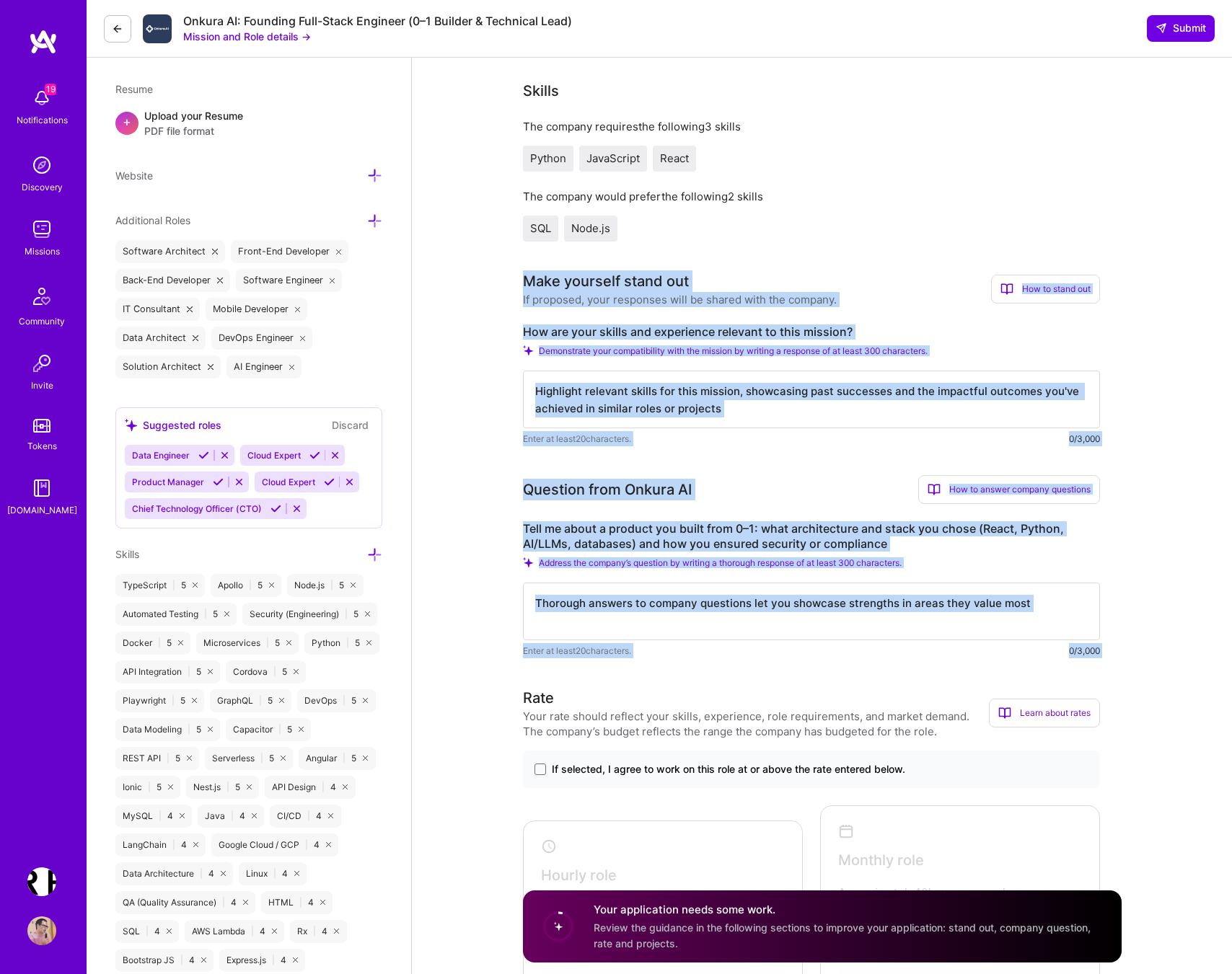
drag, startPoint x: 516, startPoint y: 295, endPoint x: 739, endPoint y: 678, distance: 443.2
copy div "Make yourself stand out If proposed, your responses will be shared with the com…"
